Goal: Obtain resource: Download file/media

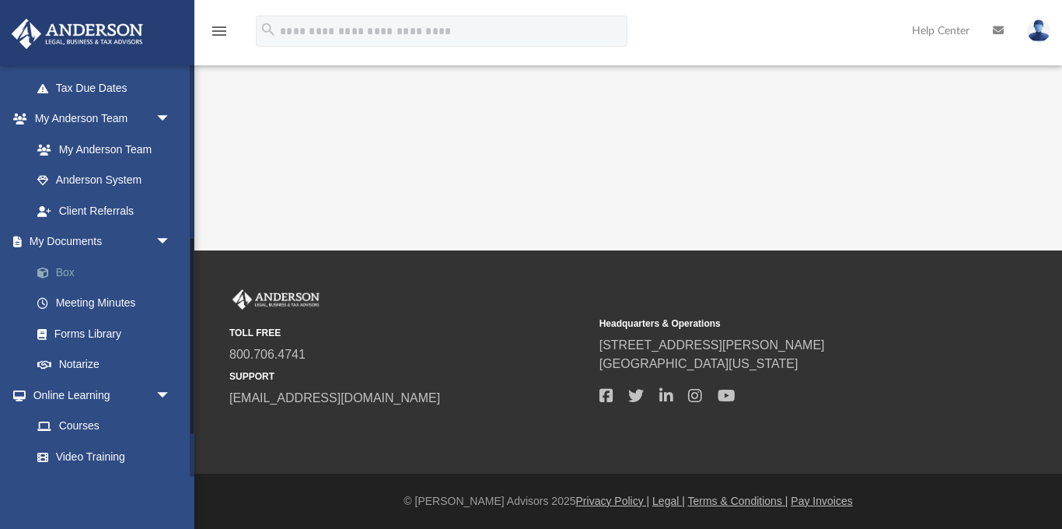
scroll to position [366, 0]
click at [74, 241] on link "My Documents arrow_drop_down" at bounding box center [103, 240] width 184 height 31
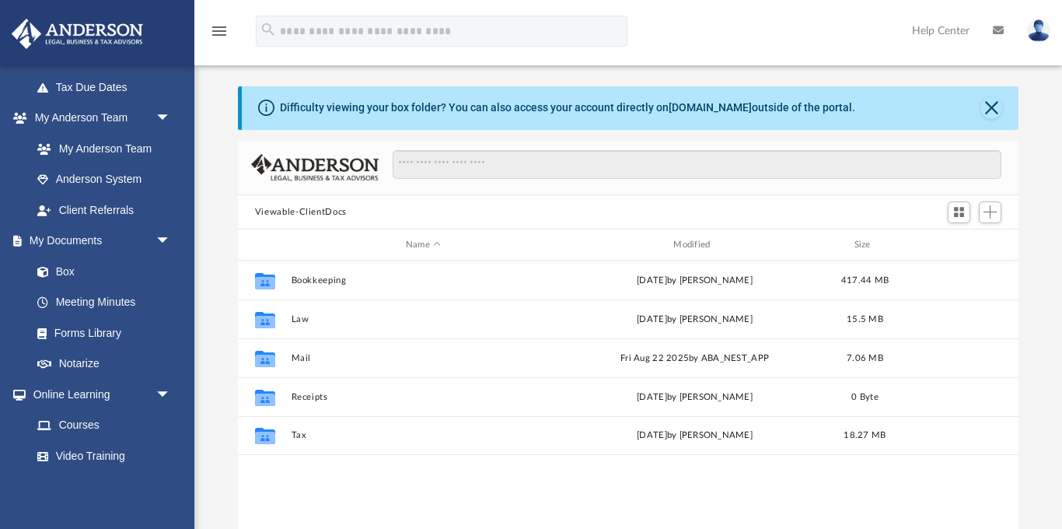
scroll to position [8, 0]
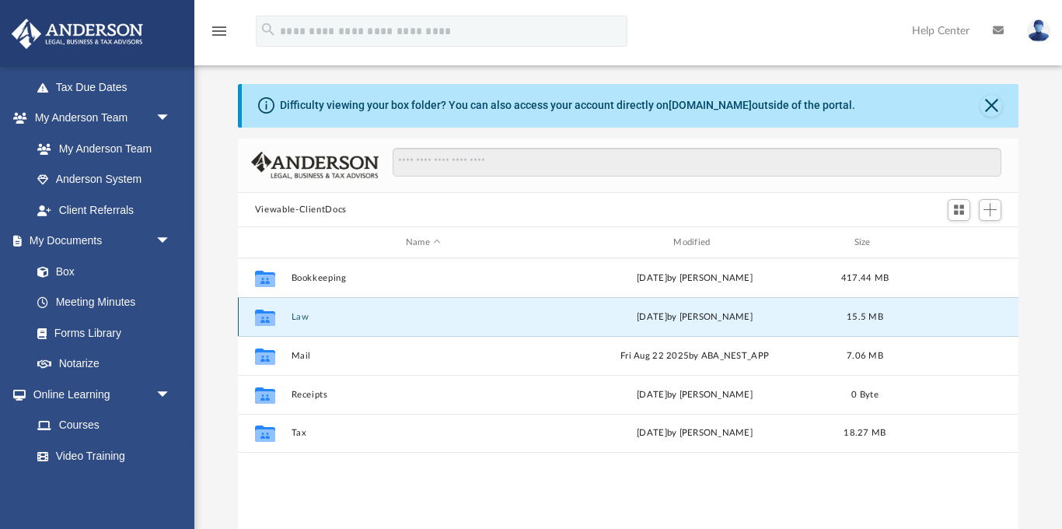
click at [303, 319] on button "Law" at bounding box center [423, 317] width 264 height 10
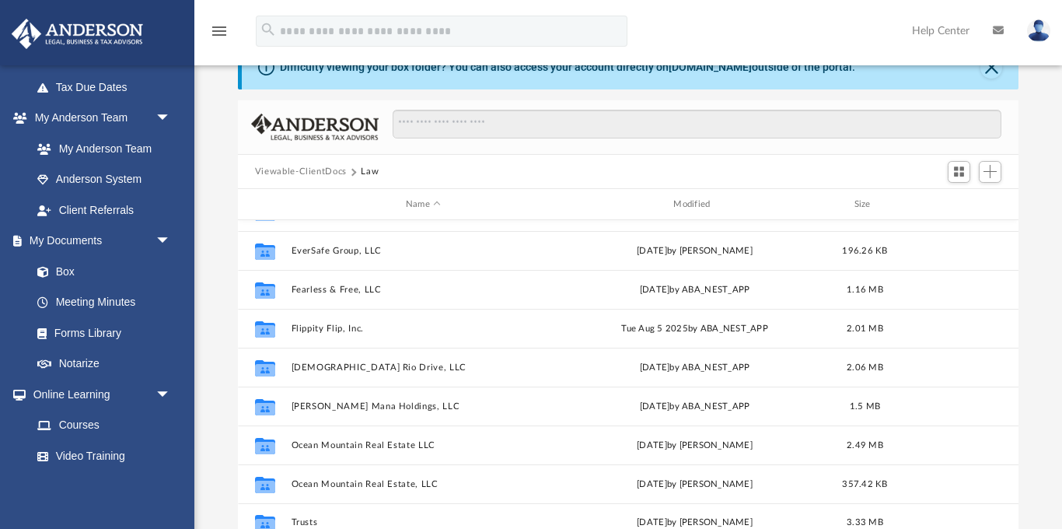
scroll to position [47, 0]
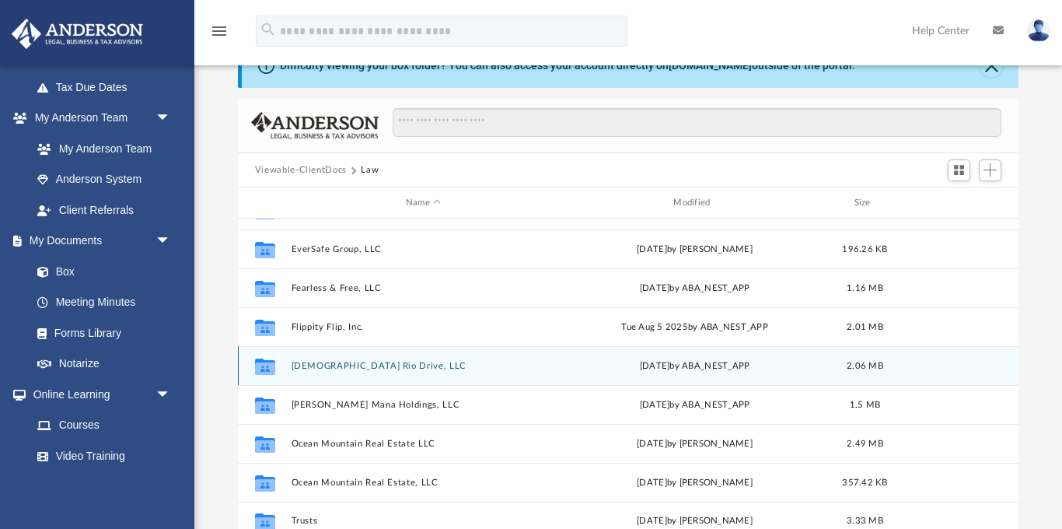
click at [320, 362] on button "[DEMOGRAPHIC_DATA] Rio Drive, LLC" at bounding box center [423, 366] width 264 height 10
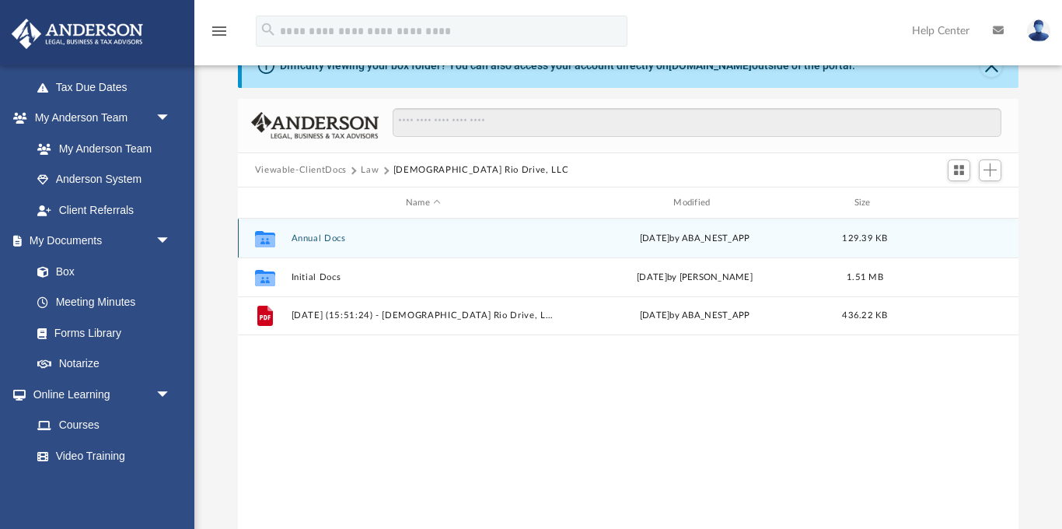
scroll to position [0, 0]
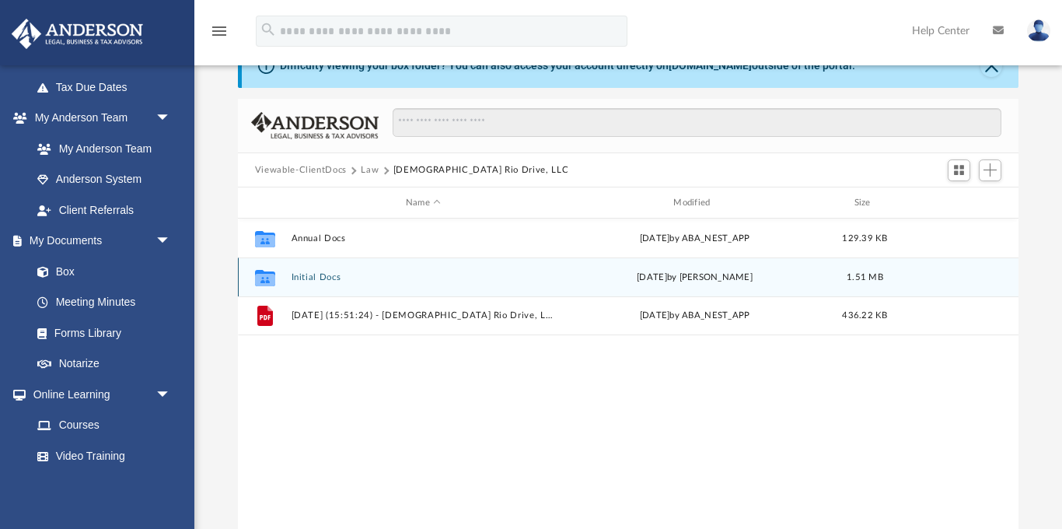
click at [312, 274] on button "Initial Docs" at bounding box center [423, 277] width 264 height 10
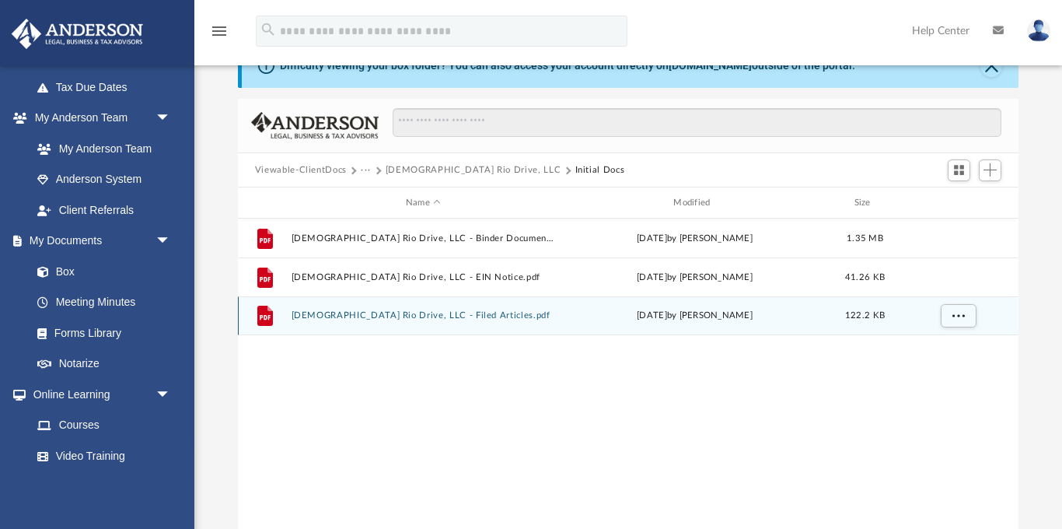
click at [334, 318] on button "[DEMOGRAPHIC_DATA] Rio Drive, LLC - Filed Articles.pdf" at bounding box center [423, 316] width 264 height 10
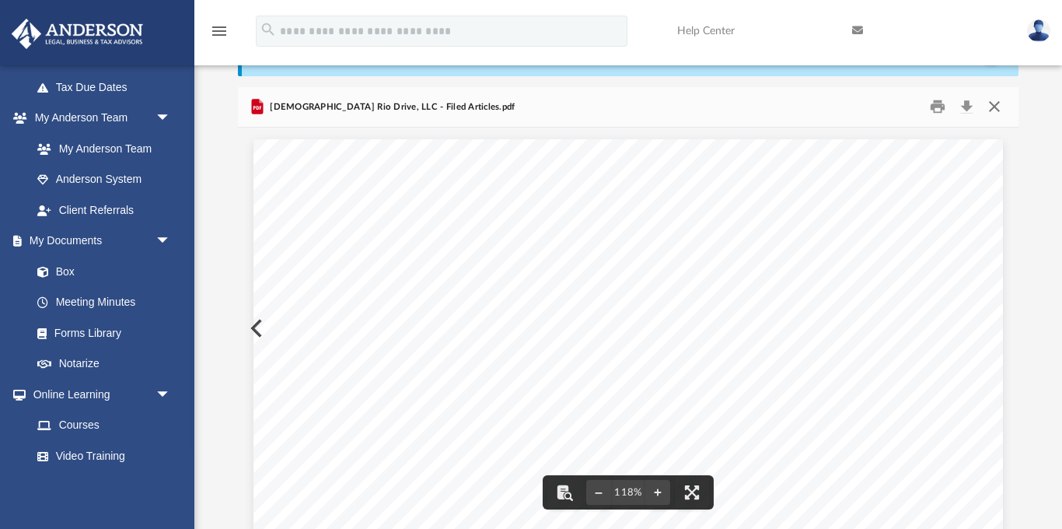
click at [996, 102] on button "Close" at bounding box center [994, 107] width 28 height 24
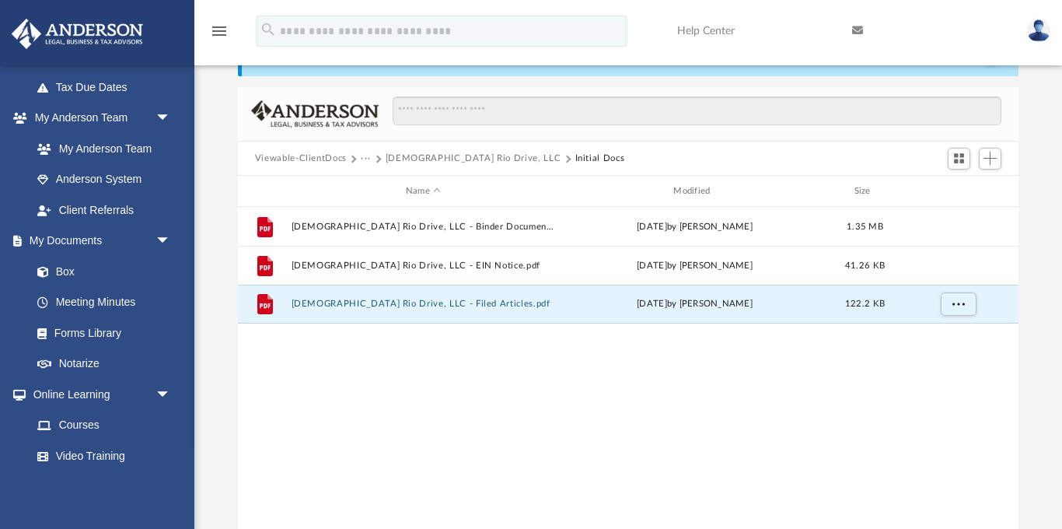
click at [389, 155] on button "[DEMOGRAPHIC_DATA] Rio Drive, LLC" at bounding box center [473, 159] width 175 height 14
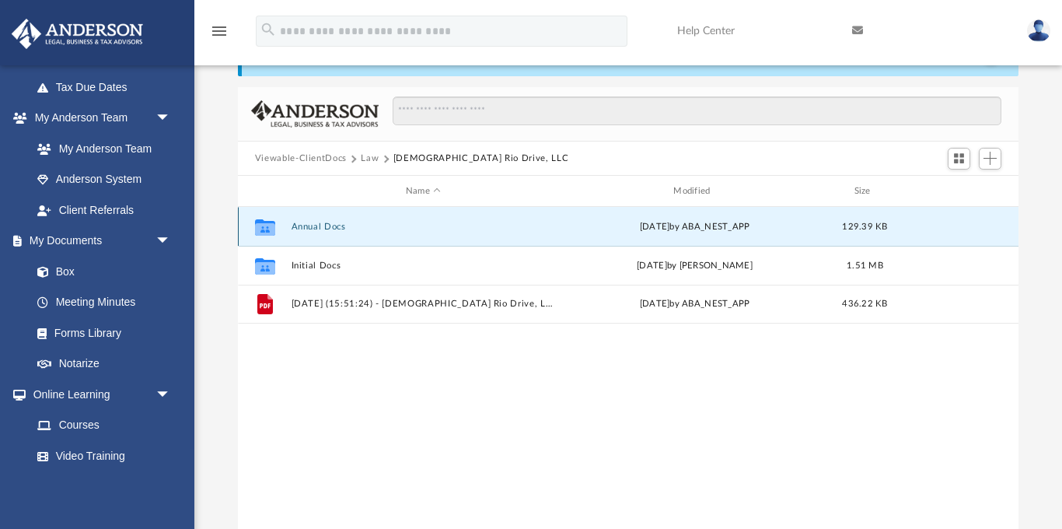
click at [325, 223] on button "Annual Docs" at bounding box center [423, 227] width 264 height 10
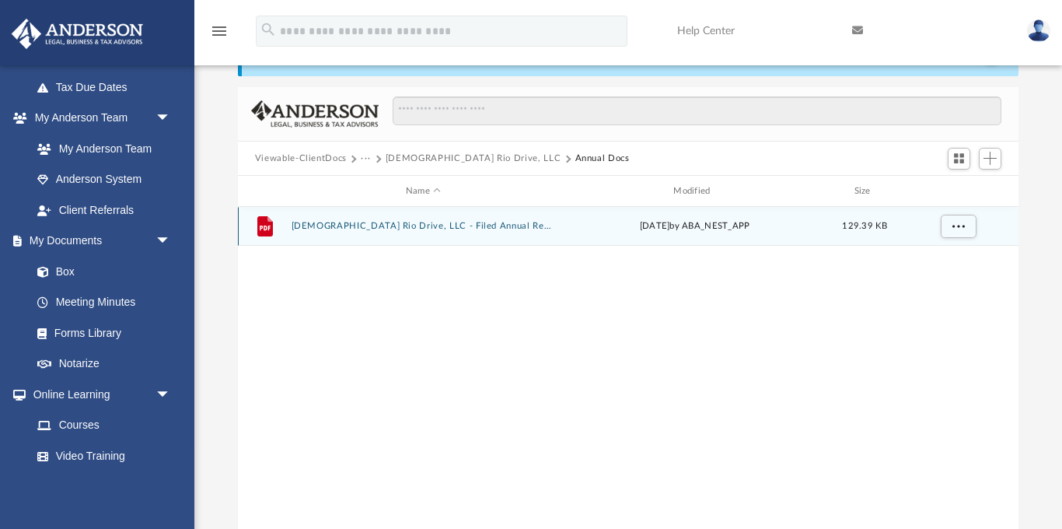
click at [327, 223] on button "[DEMOGRAPHIC_DATA] Rio Drive, LLC - Filed Annual Report CA .pdf" at bounding box center [423, 227] width 264 height 10
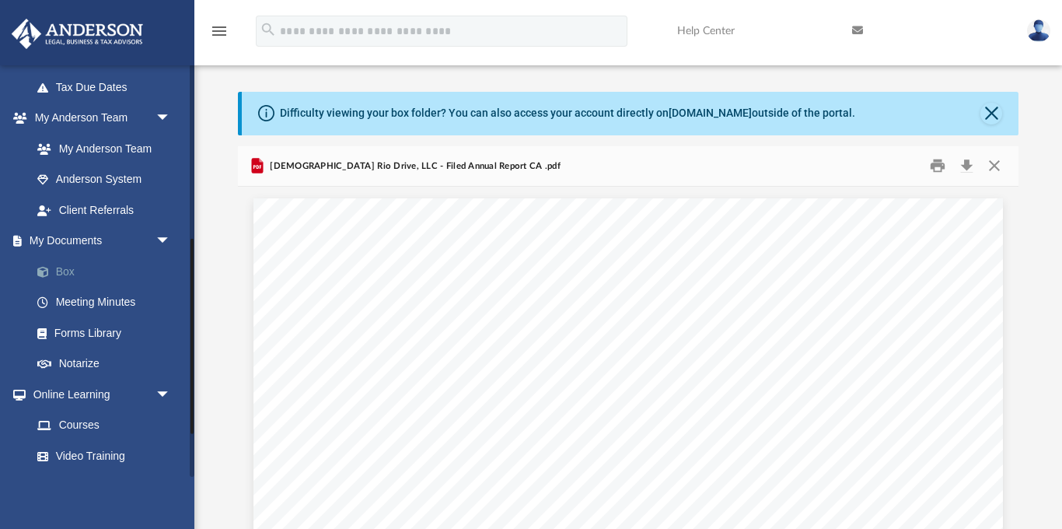
click at [68, 272] on link "Box" at bounding box center [108, 271] width 173 height 31
click at [73, 240] on link "My Documents arrow_drop_down" at bounding box center [103, 240] width 184 height 31
click at [996, 162] on button "Close" at bounding box center [994, 166] width 28 height 24
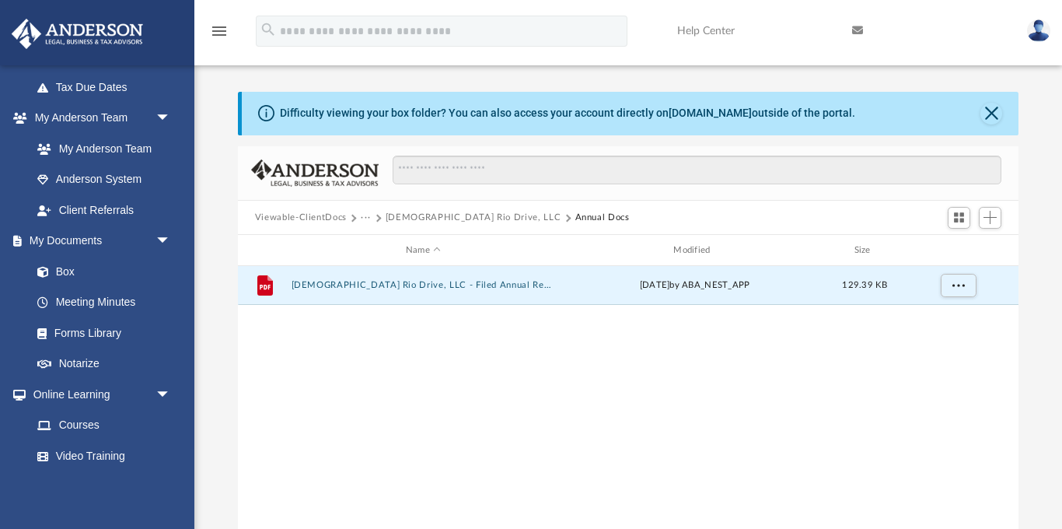
click at [363, 215] on button "···" at bounding box center [366, 218] width 10 height 14
click at [371, 235] on div at bounding box center [628, 236] width 781 height 2
click at [368, 214] on button "···" at bounding box center [366, 218] width 10 height 14
click at [323, 216] on button "Viewable-ClientDocs" at bounding box center [301, 218] width 92 height 14
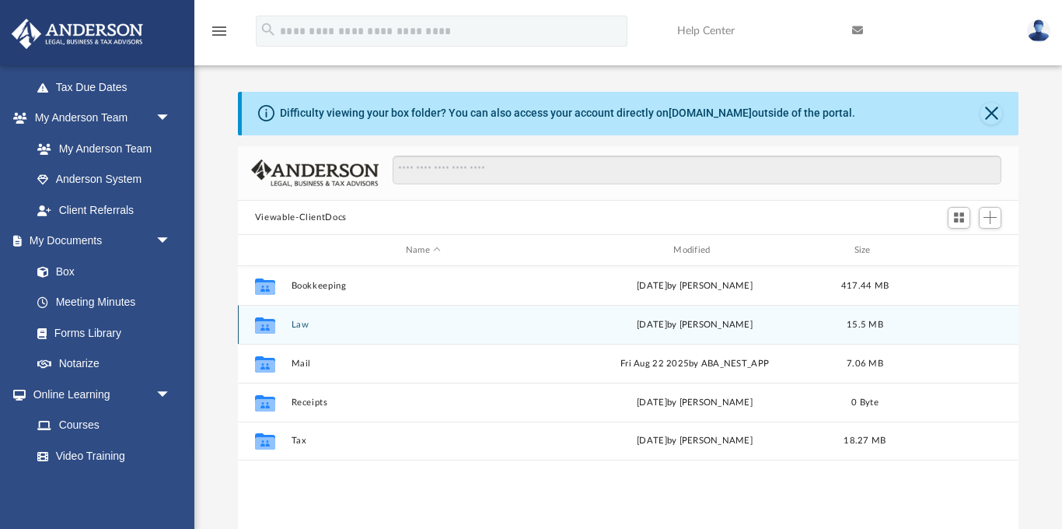
click at [292, 332] on div "Collaborated Folder Law [DATE] by [PERSON_NAME] 15.5 MB" at bounding box center [628, 324] width 781 height 39
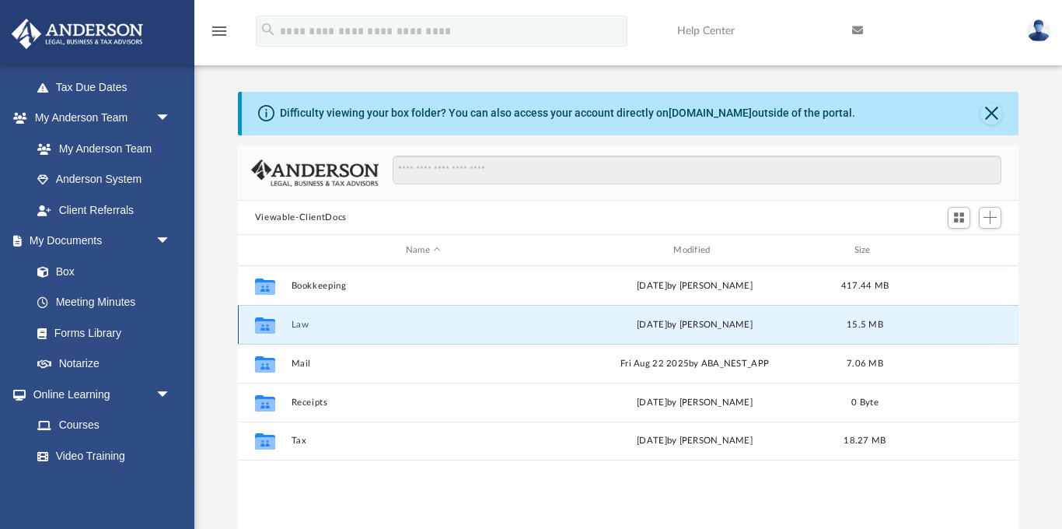
click at [302, 327] on button "Law" at bounding box center [423, 325] width 264 height 10
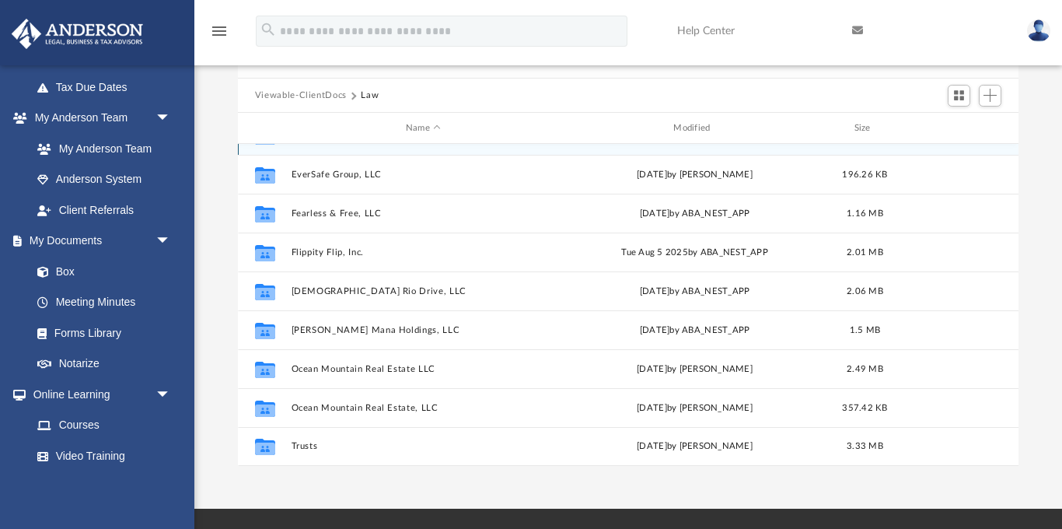
scroll to position [124, 0]
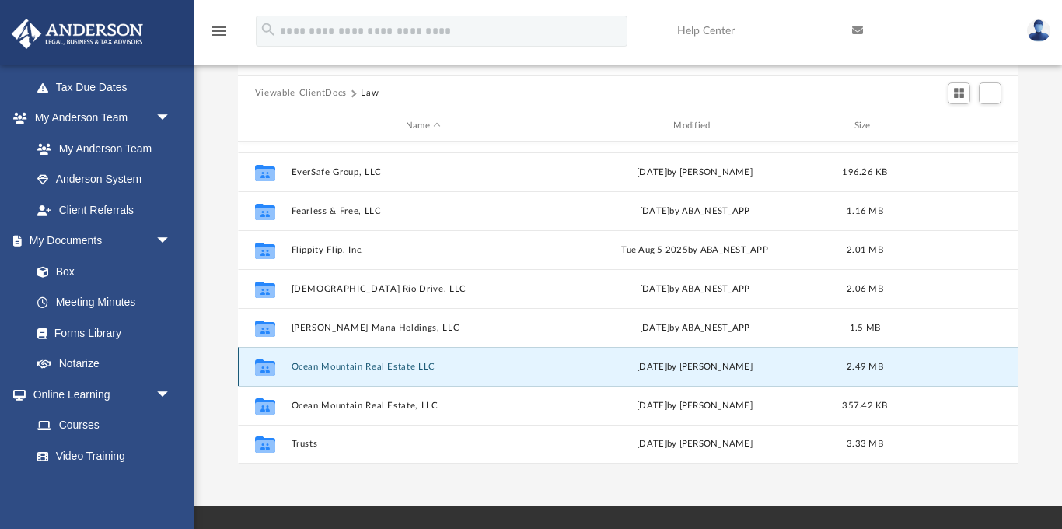
click at [309, 366] on button "Ocean Mountain Real Estate LLC" at bounding box center [423, 367] width 264 height 10
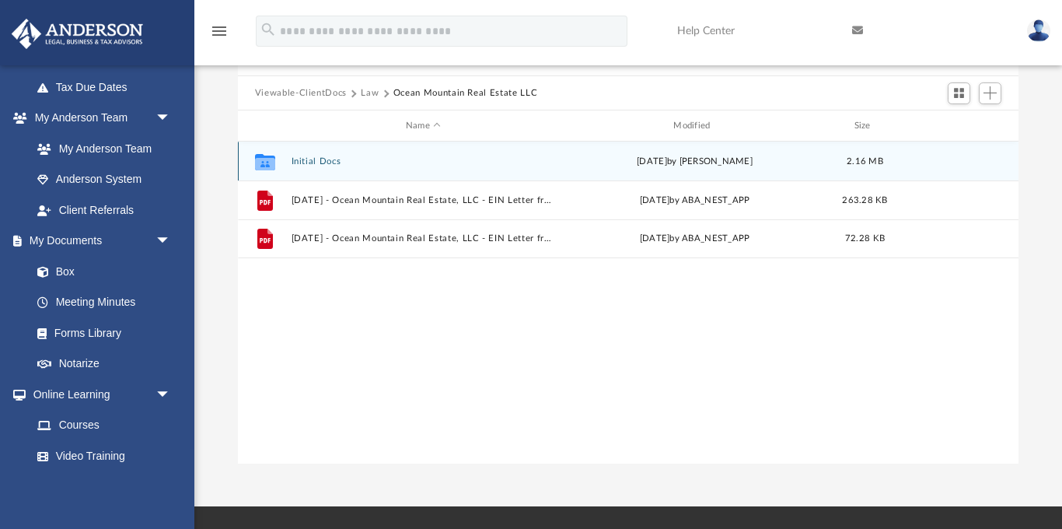
click at [320, 159] on button "Initial Docs" at bounding box center [423, 161] width 264 height 10
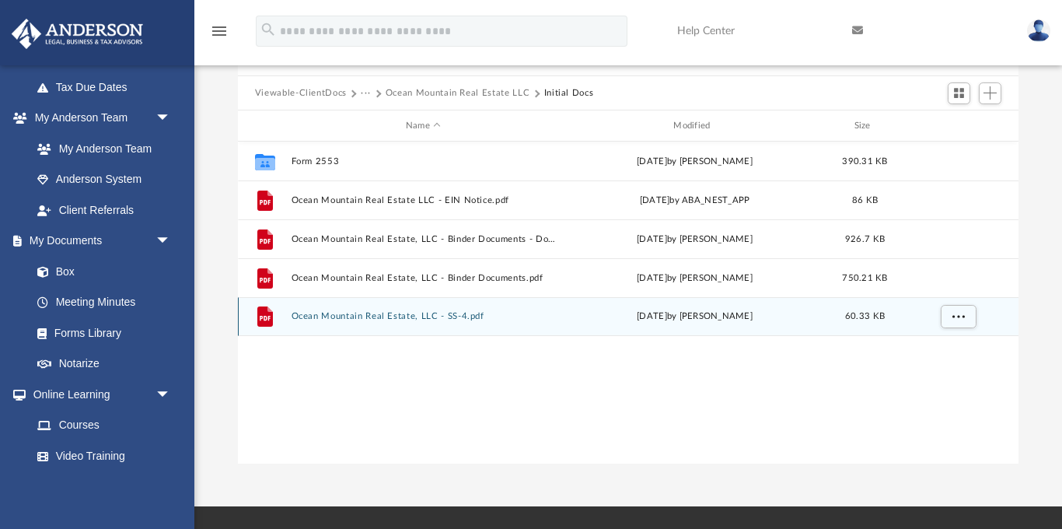
click at [366, 316] on button "Ocean Mountain Real Estate, LLC - SS-4.pdf" at bounding box center [423, 317] width 264 height 10
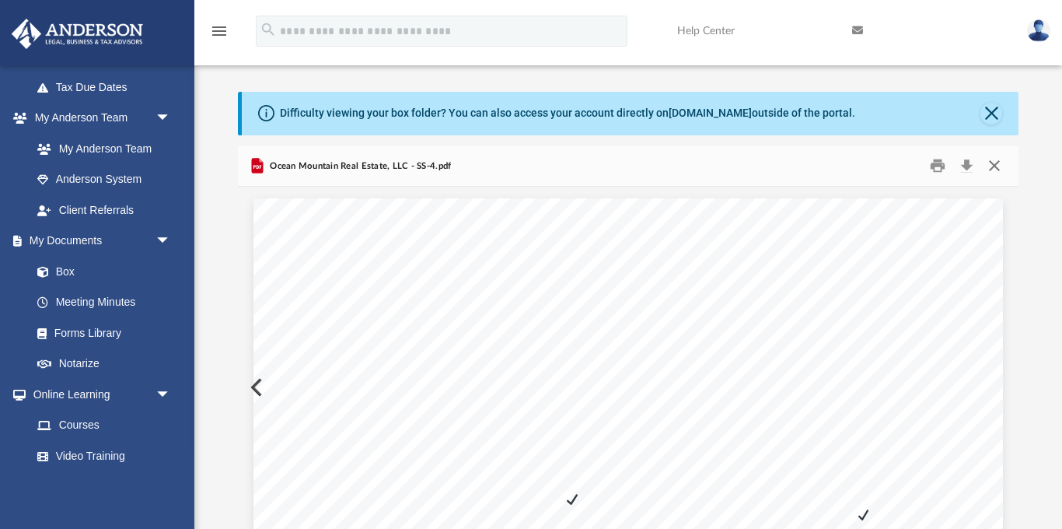
click at [1000, 163] on button "Close" at bounding box center [994, 166] width 28 height 24
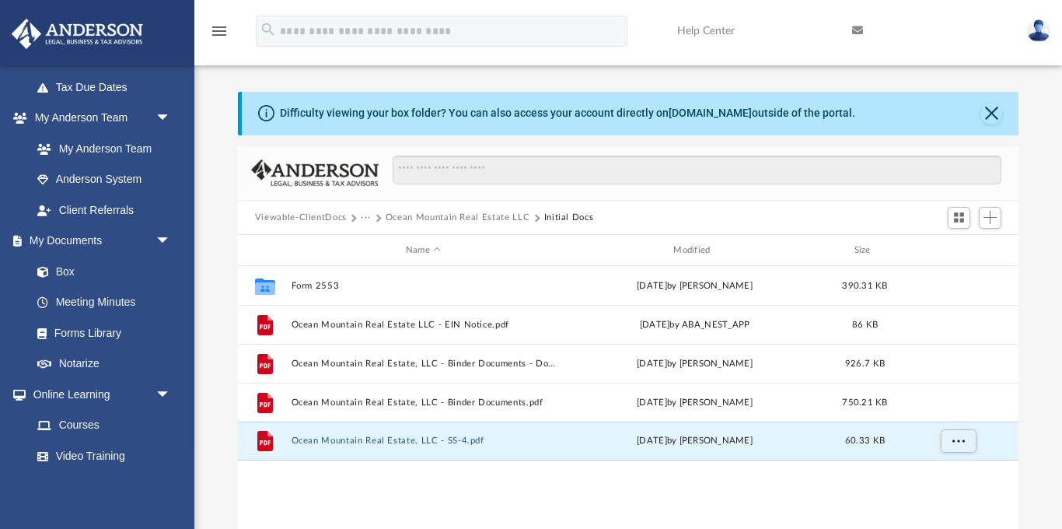
click at [414, 216] on button "Ocean Mountain Real Estate LLC" at bounding box center [458, 218] width 145 height 14
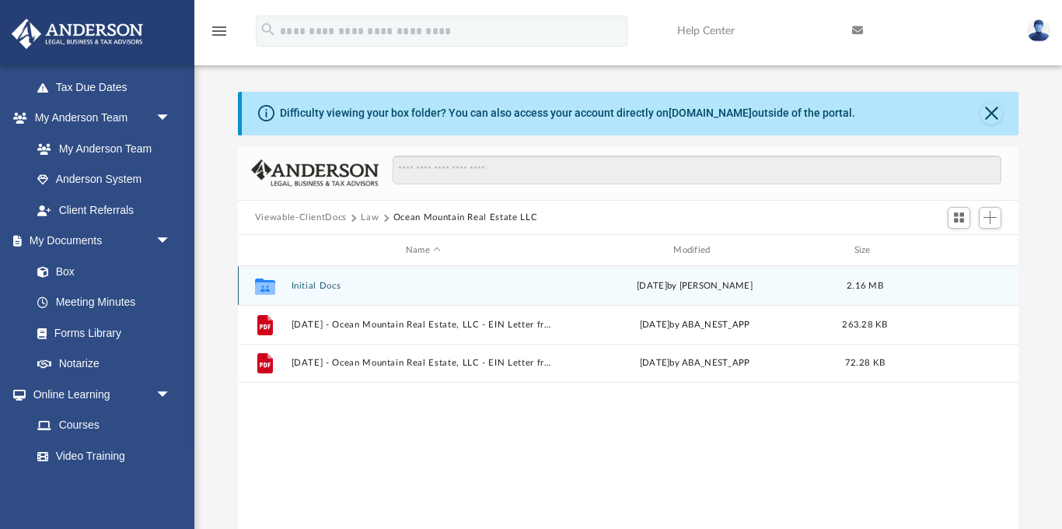
click at [295, 279] on div "Collaborated Folder Initial Docs [DATE] by [PERSON_NAME] 2.16 MB" at bounding box center [628, 285] width 781 height 39
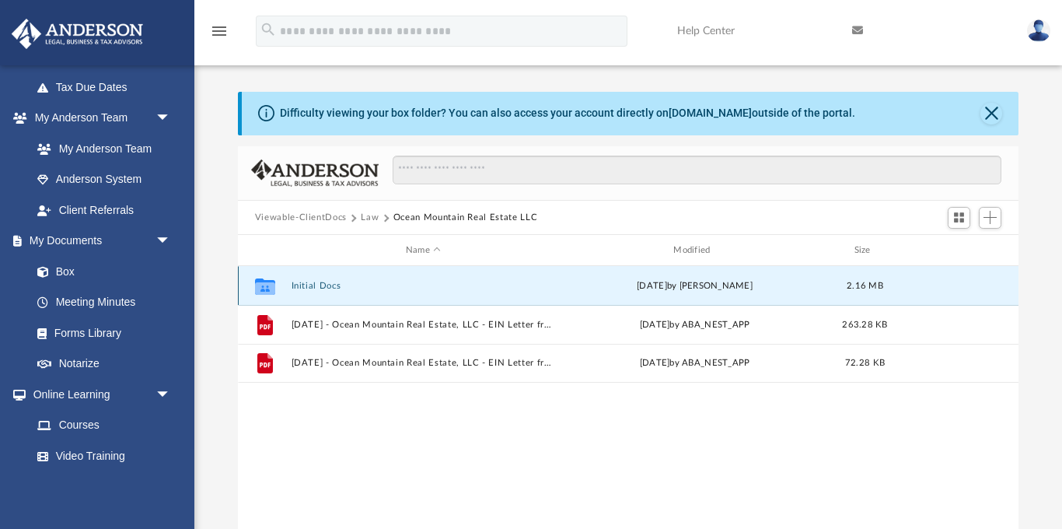
click at [298, 282] on button "Initial Docs" at bounding box center [423, 286] width 264 height 10
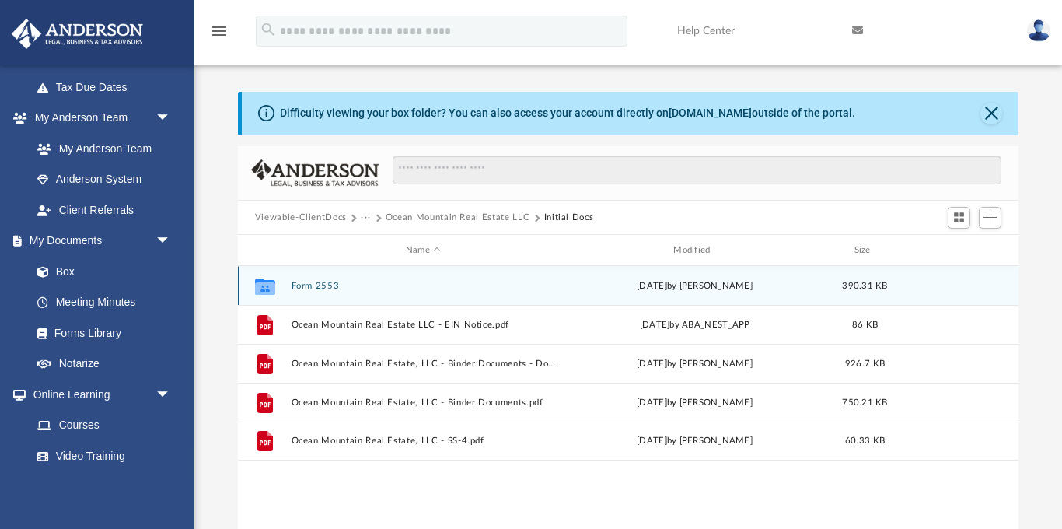
click at [326, 285] on button "Form 2553" at bounding box center [423, 286] width 264 height 10
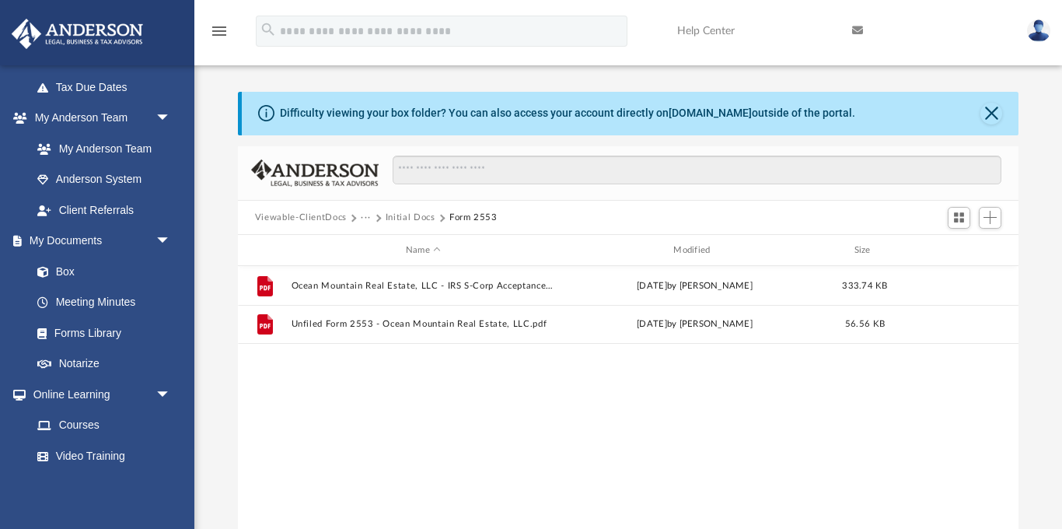
click at [367, 217] on button "···" at bounding box center [366, 218] width 10 height 14
click at [334, 217] on button "Viewable-ClientDocs" at bounding box center [301, 218] width 92 height 14
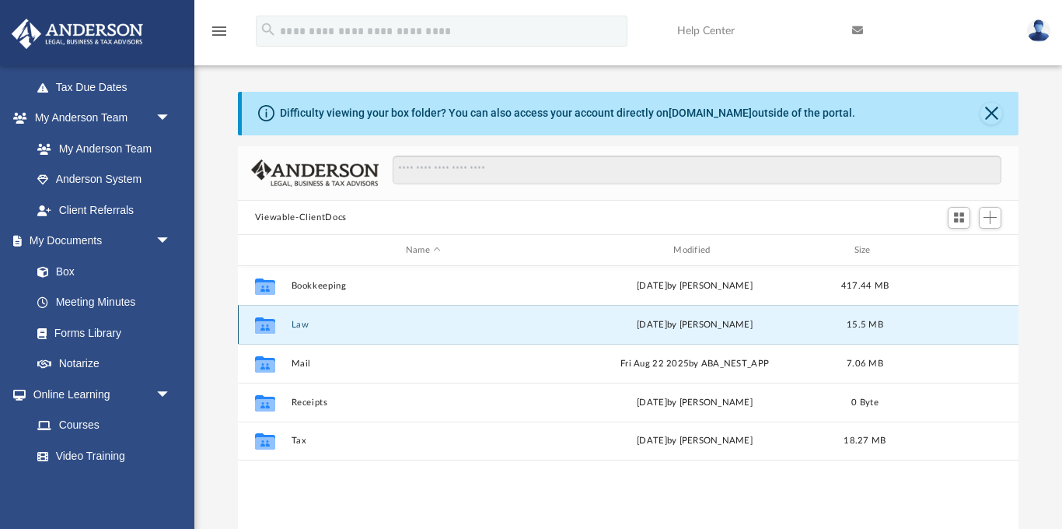
click at [296, 326] on button "Law" at bounding box center [423, 325] width 264 height 10
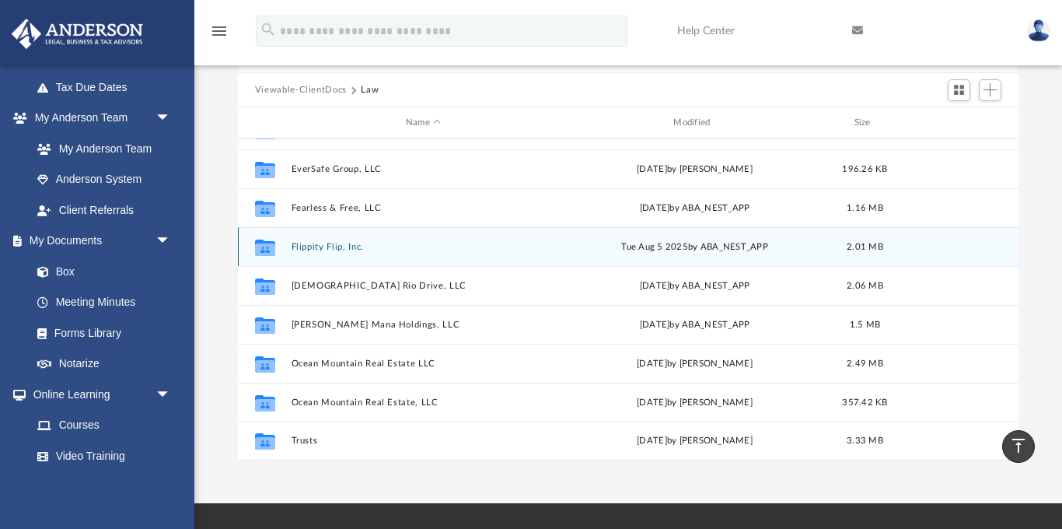
scroll to position [125, 0]
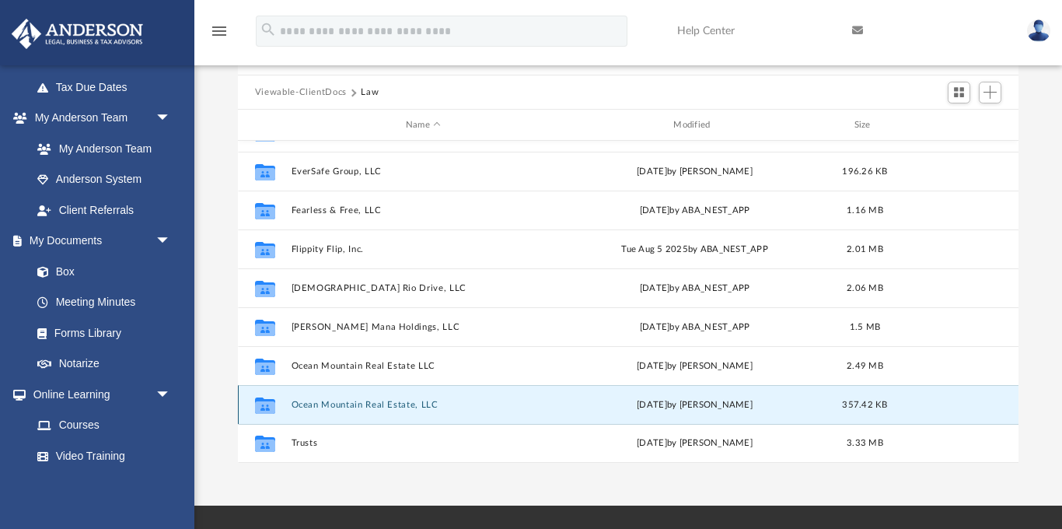
click at [340, 405] on button "Ocean Mountain Real Estate, LLC" at bounding box center [423, 405] width 264 height 10
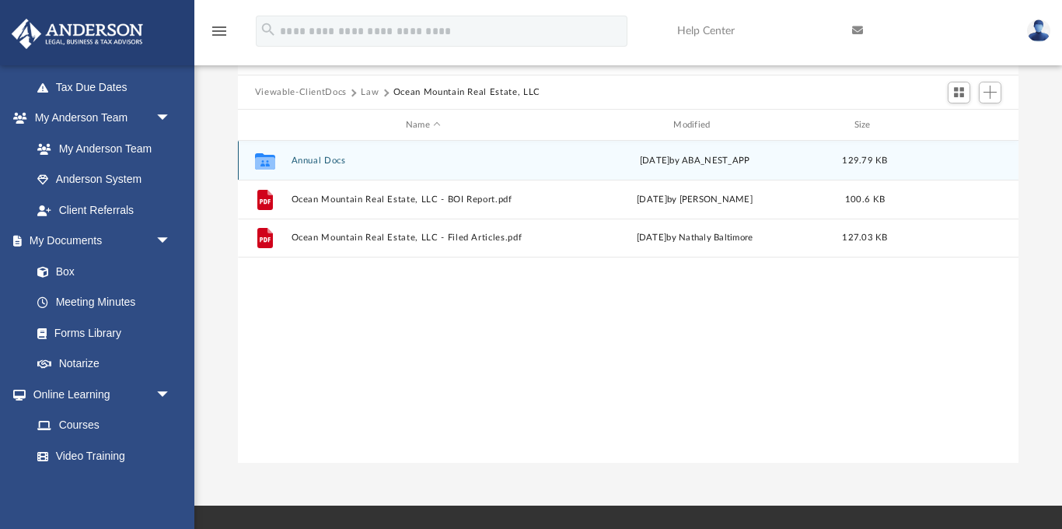
click at [332, 159] on button "Annual Docs" at bounding box center [423, 161] width 264 height 10
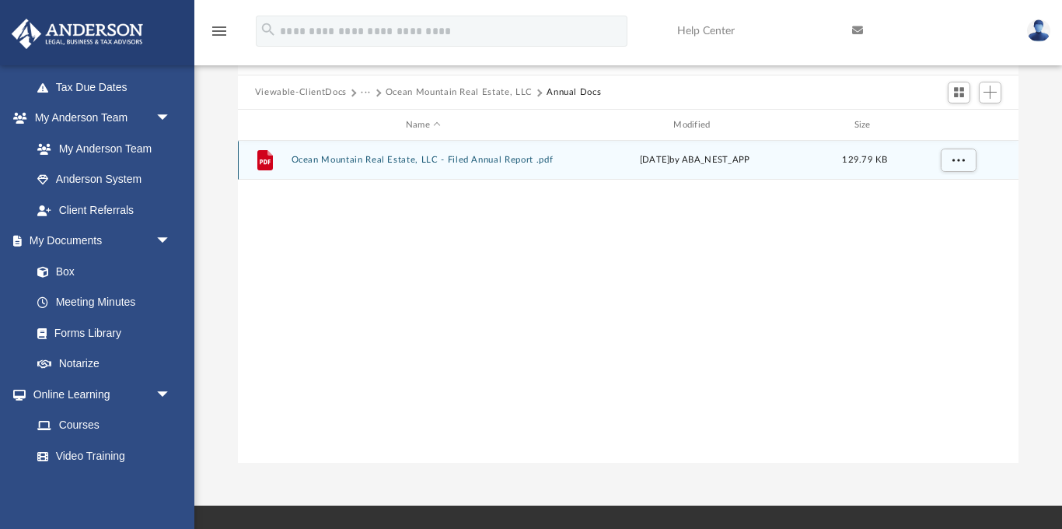
click at [337, 158] on button "Ocean Mountain Real Estate, LLC - Filed Annual Report .pdf" at bounding box center [423, 161] width 264 height 10
